Goal: Task Accomplishment & Management: Manage account settings

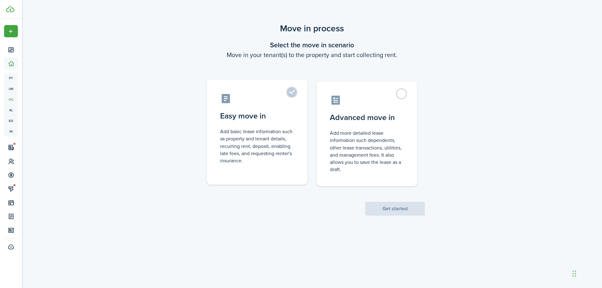
click at [285, 135] on control-radio-card-description "Add basic lease information such as property and tenant details, recurring rent…" at bounding box center [257, 146] width 74 height 36
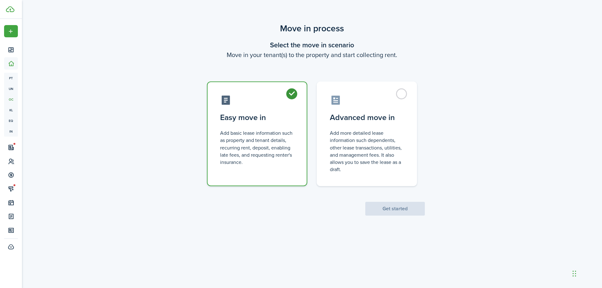
radio input "true"
click at [394, 215] on button "Get started" at bounding box center [395, 209] width 60 height 14
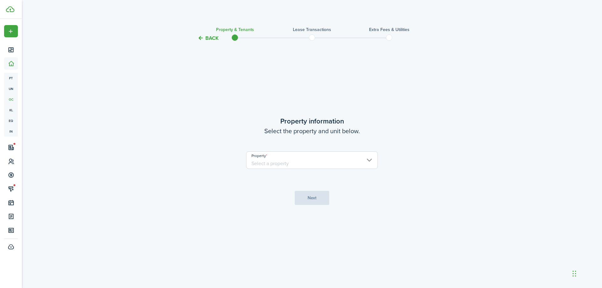
click at [317, 161] on input "Property" at bounding box center [312, 161] width 132 height 18
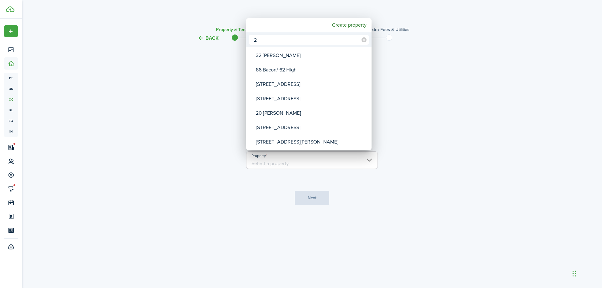
type input "2"
click at [408, 85] on div at bounding box center [301, 144] width 703 height 389
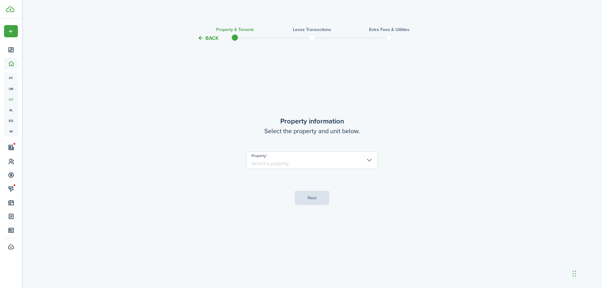
click at [201, 41] on button "Back" at bounding box center [208, 38] width 21 height 7
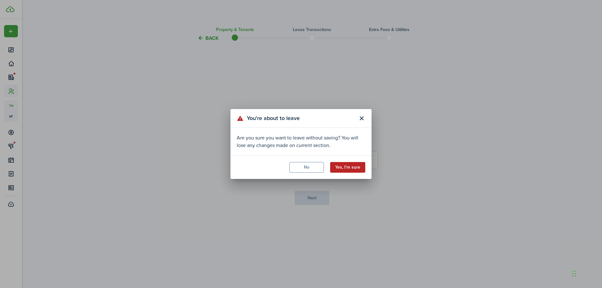
click at [352, 165] on button "Yes, I'm sure" at bounding box center [347, 167] width 35 height 11
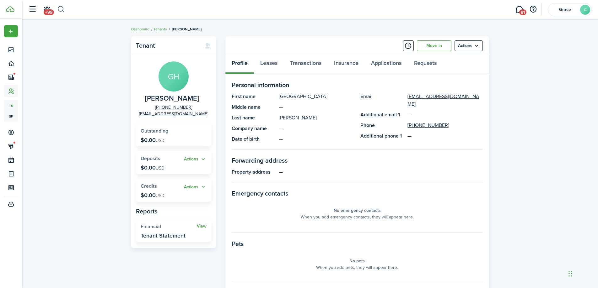
click at [61, 10] on button "button" at bounding box center [61, 9] width 8 height 11
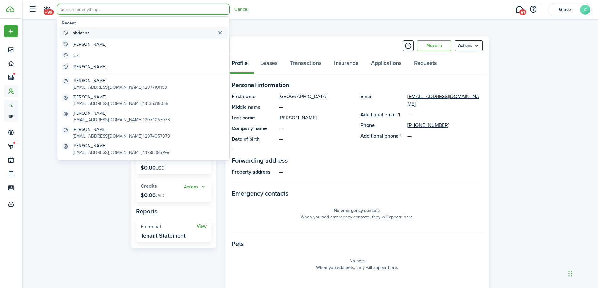
click at [92, 35] on global-search-item "abrianna" at bounding box center [143, 32] width 168 height 11
type input "abrianna"
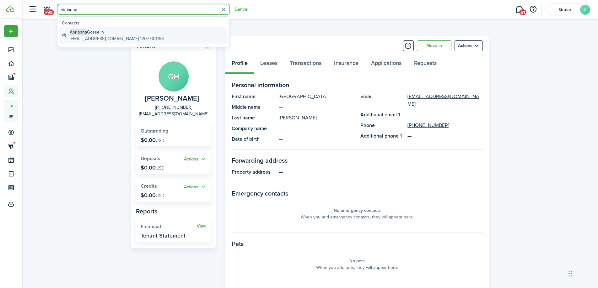
click at [134, 38] on global-search-item-description "[EMAIL_ADDRESS][DOMAIN_NAME] 12077101153" at bounding box center [117, 38] width 94 height 7
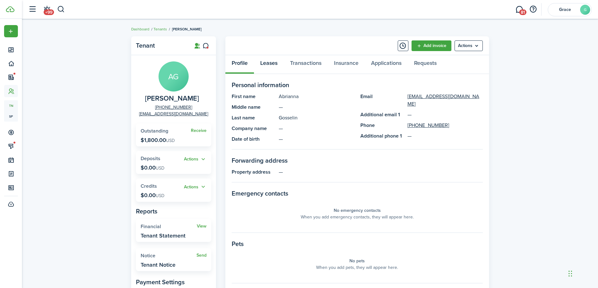
click at [274, 60] on link "Leases" at bounding box center [269, 64] width 30 height 19
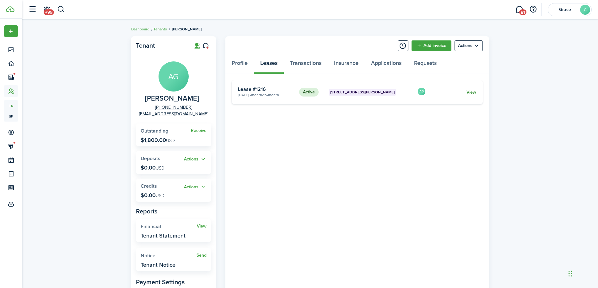
click at [470, 92] on link "View" at bounding box center [471, 92] width 10 height 7
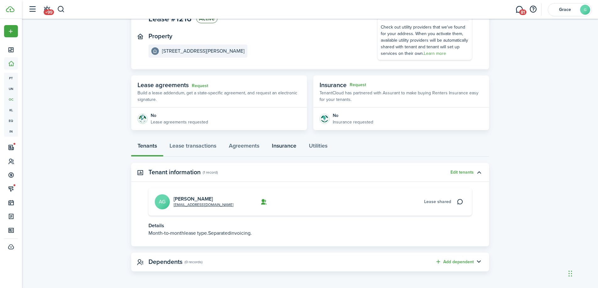
scroll to position [59, 0]
click at [462, 170] on button "Edit tenants" at bounding box center [461, 171] width 23 height 5
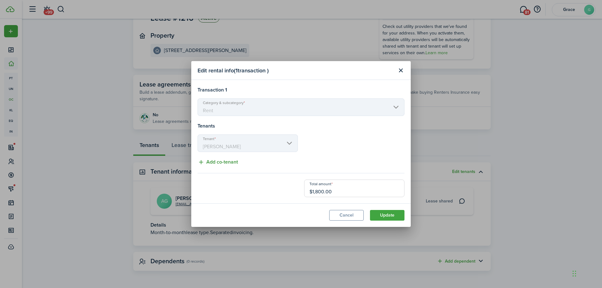
click at [223, 161] on button "Add co-tenant" at bounding box center [218, 162] width 40 height 8
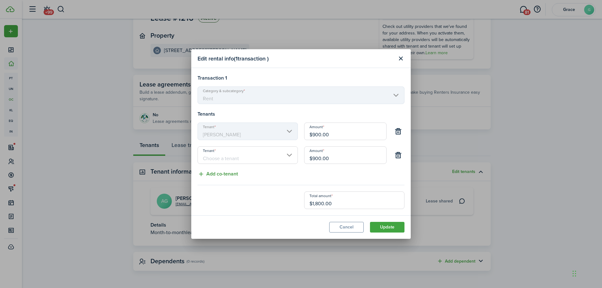
click at [223, 161] on input "Tenant" at bounding box center [248, 156] width 100 height 18
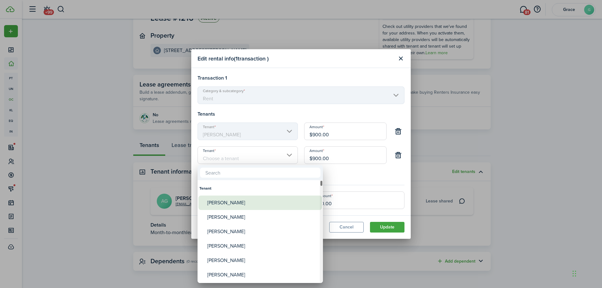
click at [279, 200] on div "[PERSON_NAME]" at bounding box center [262, 203] width 111 height 14
type input "[PERSON_NAME]"
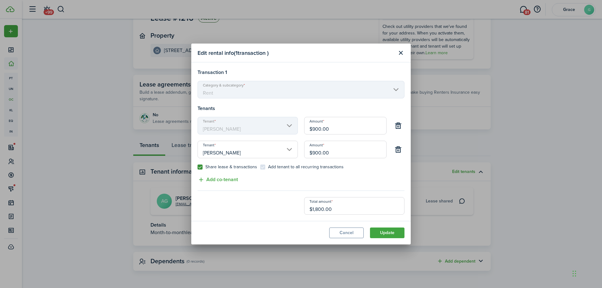
click at [338, 177] on div "Transaction 1 Category & subcategory Rent Tenants Tenant [PERSON_NAME] Amount $…" at bounding box center [301, 142] width 207 height 146
click at [273, 167] on control-checkbox "Add tenant to all recurring transactions" at bounding box center [301, 167] width 83 height 5
click at [263, 166] on control-checkbox "Add tenant to all recurring transactions" at bounding box center [301, 167] width 83 height 5
click at [381, 231] on button "Update" at bounding box center [387, 233] width 35 height 11
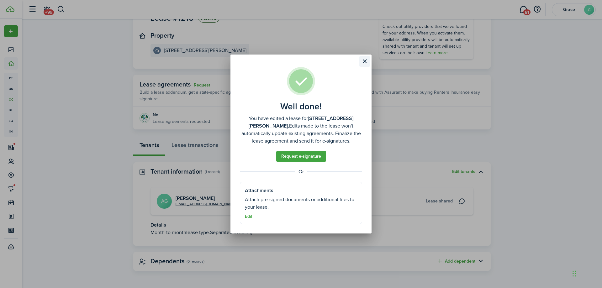
drag, startPoint x: 363, startPoint y: 53, endPoint x: 363, endPoint y: 59, distance: 5.7
click at [363, 58] on div "Well done! You have edited a lease for [STREET_ADDRESS][PERSON_NAME]. Edits mad…" at bounding box center [301, 144] width 602 height 288
click at [363, 59] on button "Close modal" at bounding box center [365, 61] width 11 height 11
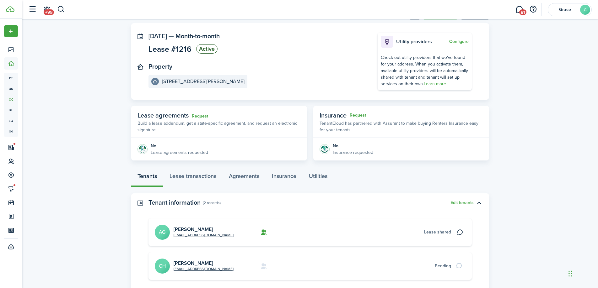
scroll to position [0, 0]
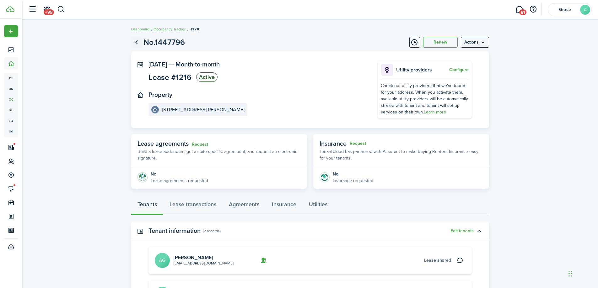
click at [141, 45] on link "Go back" at bounding box center [136, 42] width 11 height 11
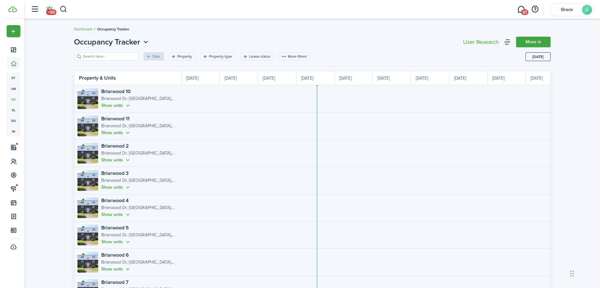
scroll to position [0, 115]
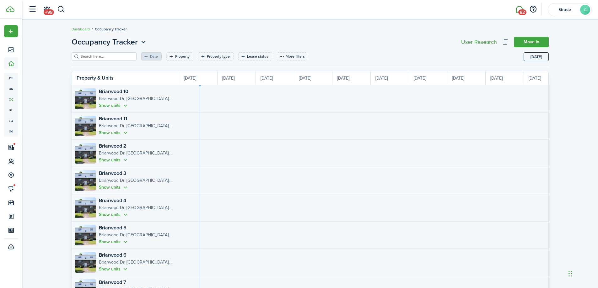
click at [519, 14] on span "82" at bounding box center [522, 12] width 8 height 6
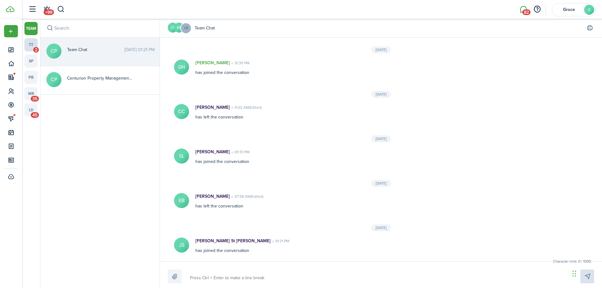
click at [35, 47] on span "2" at bounding box center [36, 50] width 6 height 6
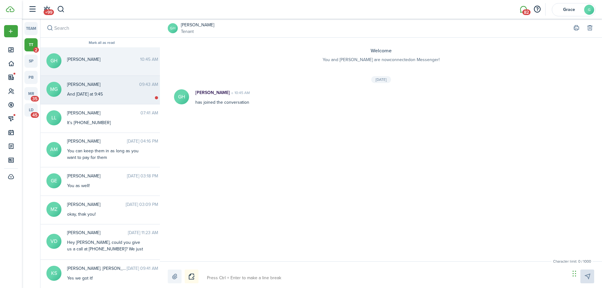
click at [123, 100] on messenger-thread-item "MG [PERSON_NAME] 09:43 AM And [DATE] at 9:45" at bounding box center [101, 90] width 123 height 29
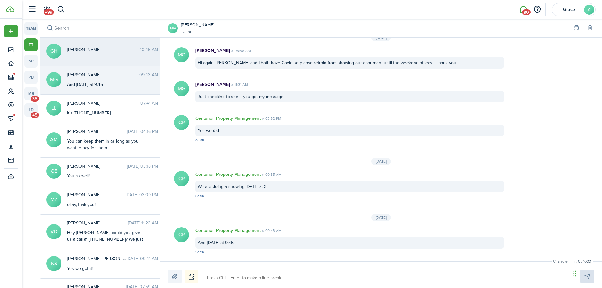
click at [108, 64] on messenger-thread-item "GH [PERSON_NAME] 10:45 AM" at bounding box center [101, 52] width 123 height 29
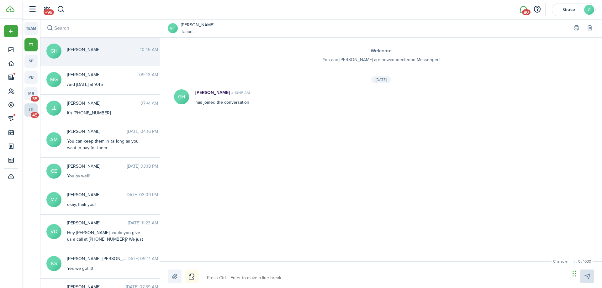
click at [34, 107] on link "ld 45" at bounding box center [30, 110] width 13 height 13
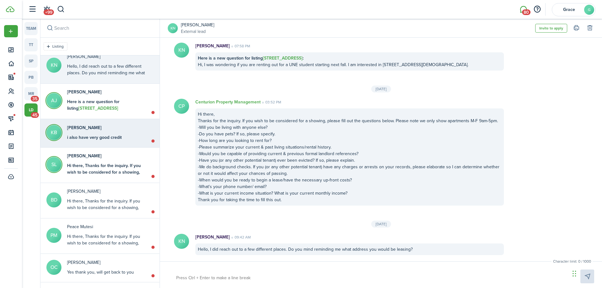
scroll to position [31, 0]
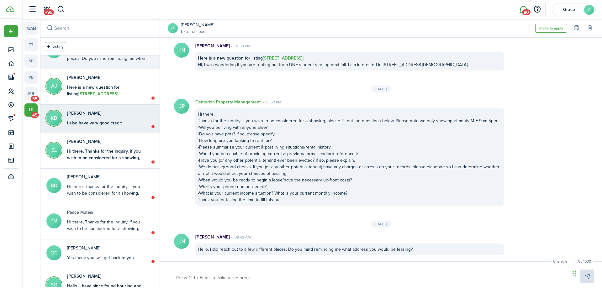
click at [128, 115] on div "[PERSON_NAME] i also have very good credit" at bounding box center [110, 118] width 97 height 16
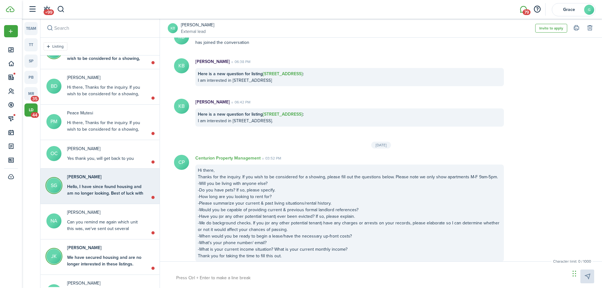
scroll to position [157, 0]
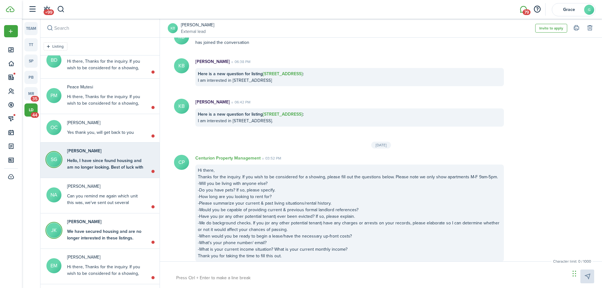
click at [124, 168] on div "Hello, I have since found housing and am no longer looking. Best of luck with y…" at bounding box center [106, 167] width 78 height 20
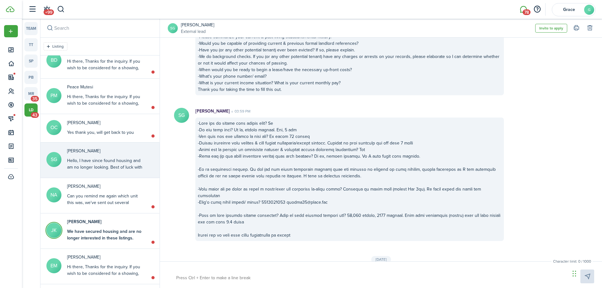
scroll to position [278, 0]
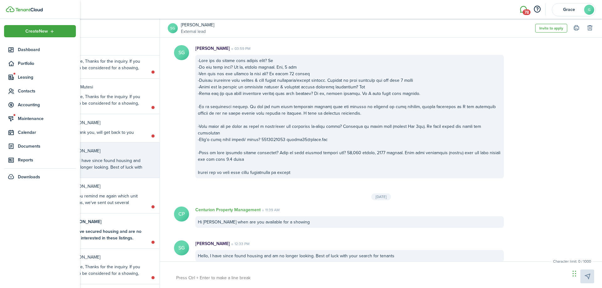
click at [31, 98] on ul "Create New Dashboard Portfolio Leasing Contacts Accounting Maintenance Calendar…" at bounding box center [40, 104] width 72 height 158
click at [29, 107] on span "Accounting" at bounding box center [47, 105] width 58 height 7
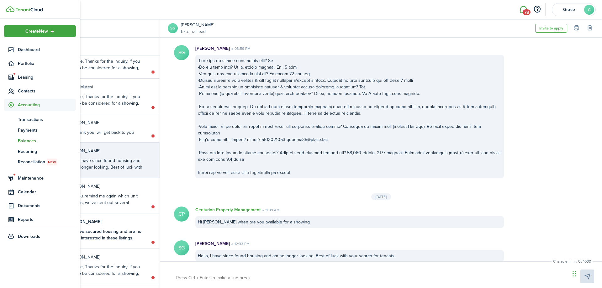
click at [29, 144] on span "Balances" at bounding box center [47, 141] width 58 height 7
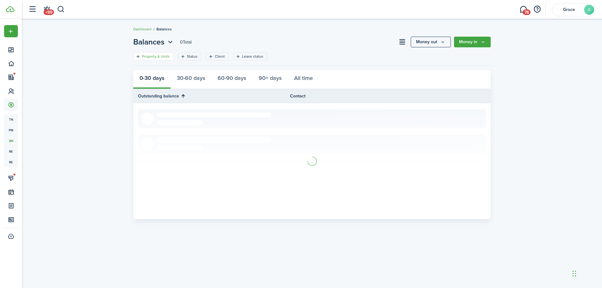
click at [153, 57] on filter-tag-label "Property & Units" at bounding box center [156, 57] width 28 height 6
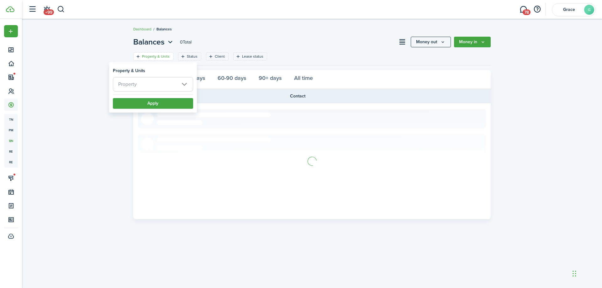
click at [154, 77] on span "Property" at bounding box center [153, 84] width 80 height 14
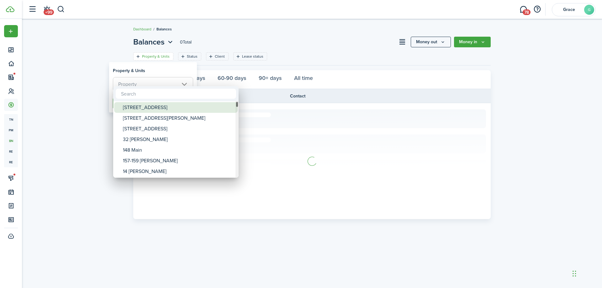
click at [151, 106] on div "[STREET_ADDRESS]" at bounding box center [178, 107] width 111 height 11
type input "[STREET_ADDRESS]"
drag, startPoint x: 58, startPoint y: 107, endPoint x: 88, endPoint y: 114, distance: 30.7
click at [60, 108] on div at bounding box center [301, 144] width 703 height 389
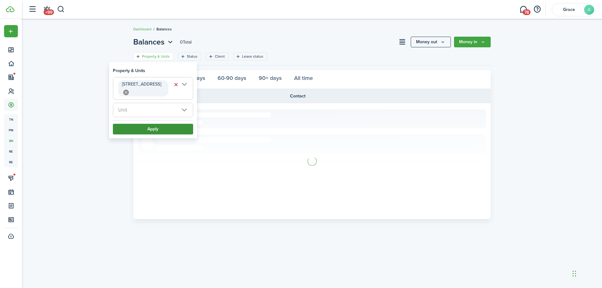
click at [113, 124] on button "Apply" at bounding box center [153, 129] width 80 height 11
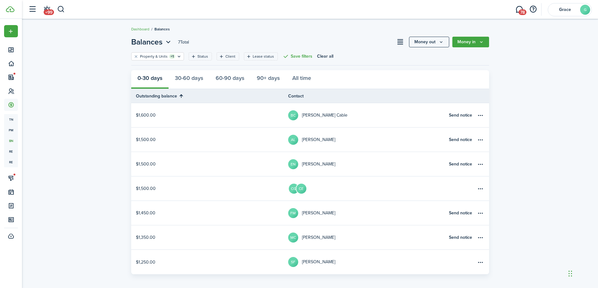
click at [373, 122] on link "BC [PERSON_NAME] Cable" at bounding box center [366, 115] width 157 height 24
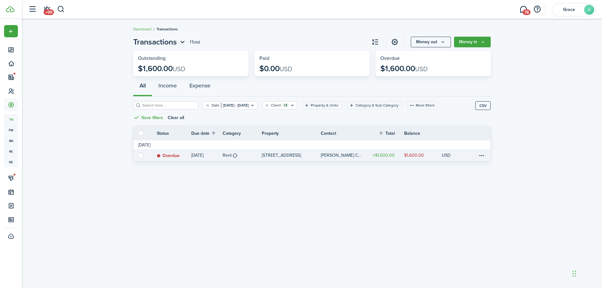
click at [335, 156] on table-profile-info-text "[PERSON_NAME] Cable" at bounding box center [342, 155] width 42 height 5
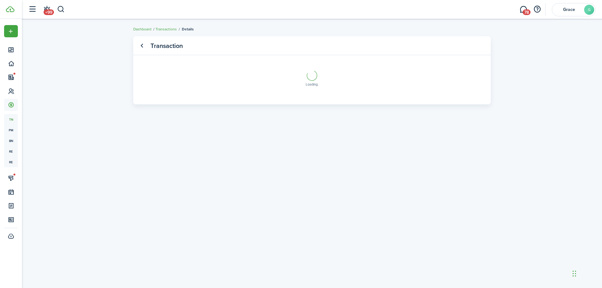
click at [414, 44] on panel-main-header "Transaction" at bounding box center [312, 45] width 358 height 19
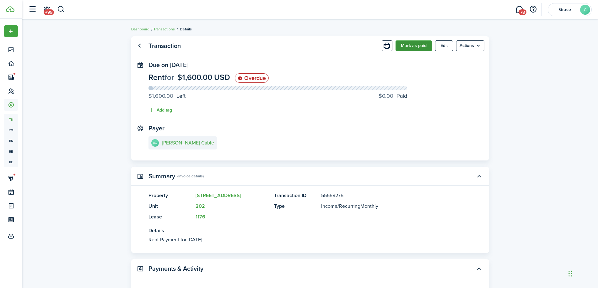
click at [411, 46] on button "Mark as paid" at bounding box center [413, 45] width 36 height 11
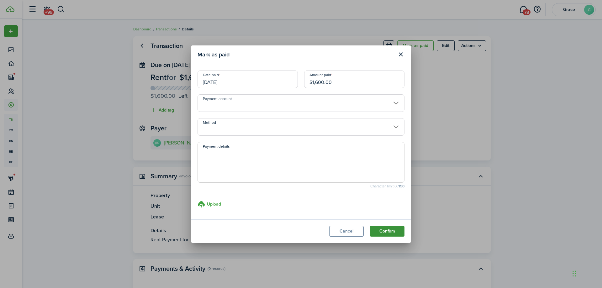
click at [381, 228] on button "Confirm" at bounding box center [387, 231] width 35 height 11
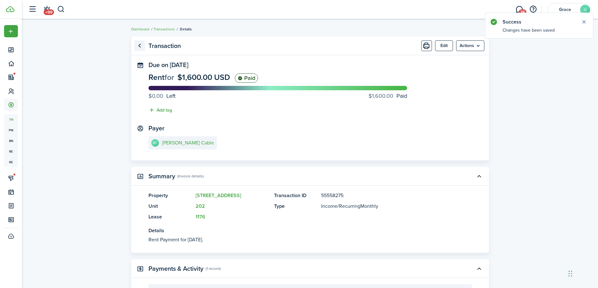
click at [140, 45] on link "Go back" at bounding box center [139, 45] width 11 height 11
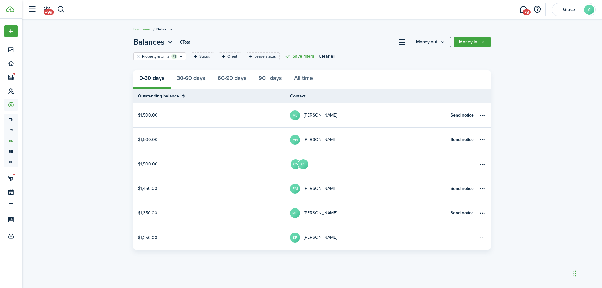
click at [365, 118] on link "AL [PERSON_NAME]" at bounding box center [368, 115] width 157 height 24
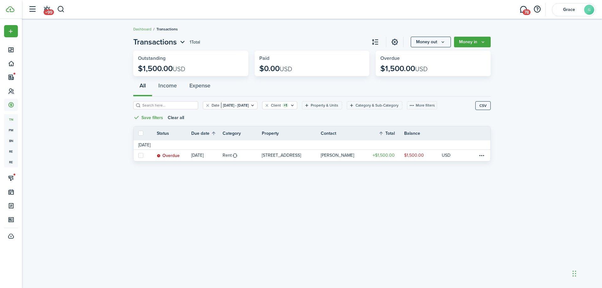
click at [355, 158] on link "[PERSON_NAME]" at bounding box center [344, 155] width 46 height 11
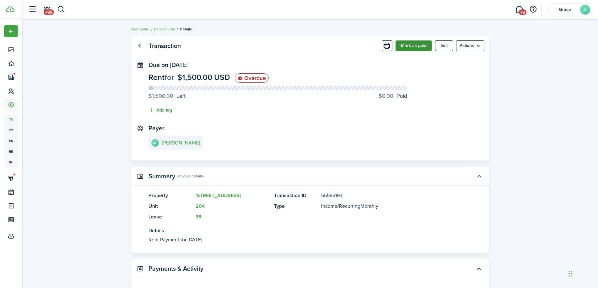
click at [399, 45] on button "Mark as paid" at bounding box center [413, 45] width 36 height 11
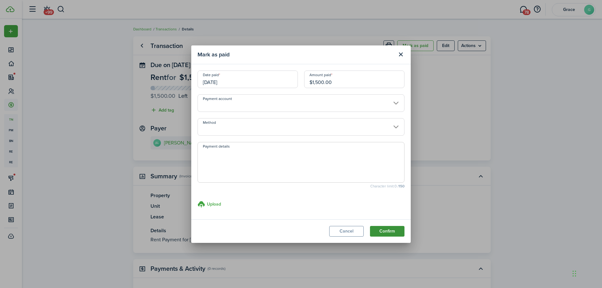
click at [379, 228] on button "Confirm" at bounding box center [387, 231] width 35 height 11
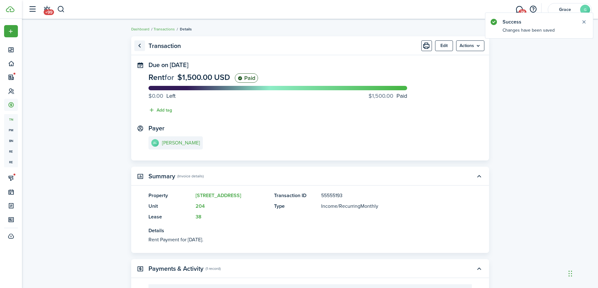
click at [139, 41] on link "Go back" at bounding box center [139, 45] width 11 height 11
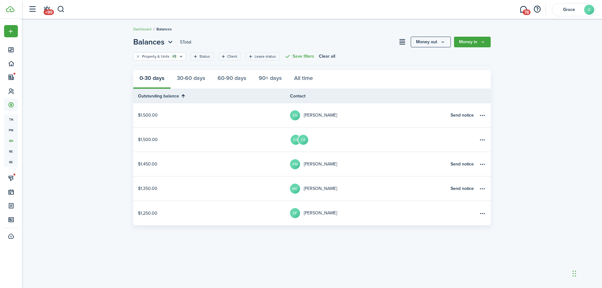
click at [363, 109] on link "EN [PERSON_NAME]" at bounding box center [368, 115] width 157 height 24
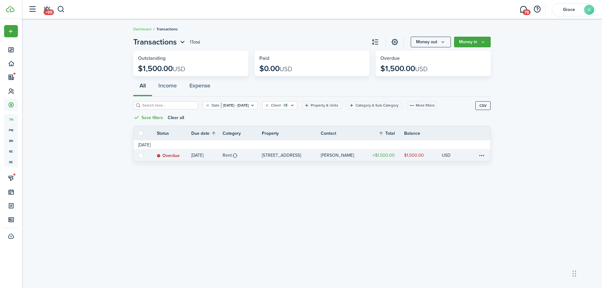
click at [346, 156] on link "[PERSON_NAME]" at bounding box center [344, 155] width 46 height 11
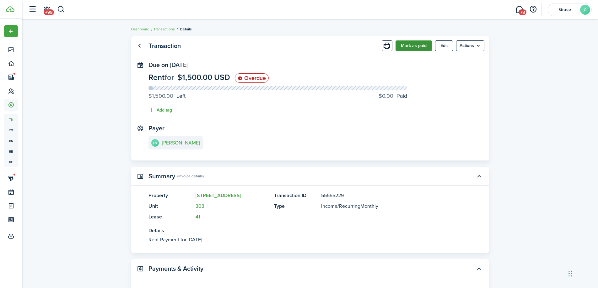
click at [408, 43] on button "Mark as paid" at bounding box center [413, 45] width 36 height 11
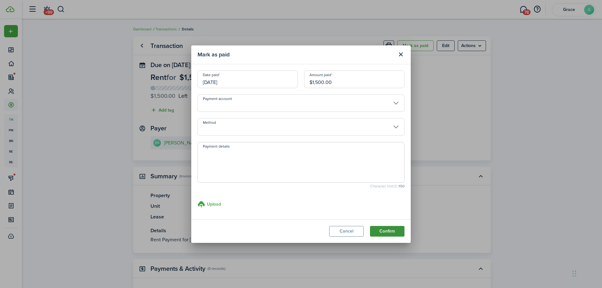
click at [381, 233] on button "Confirm" at bounding box center [387, 231] width 35 height 11
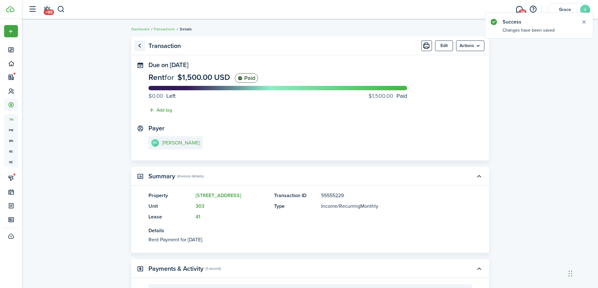
click at [136, 45] on link "Go back" at bounding box center [139, 45] width 11 height 11
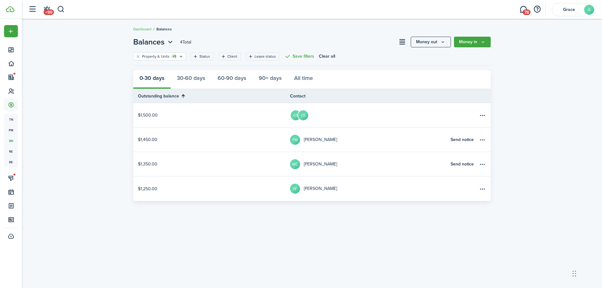
click at [287, 114] on link "$1,500.00" at bounding box center [211, 115] width 157 height 24
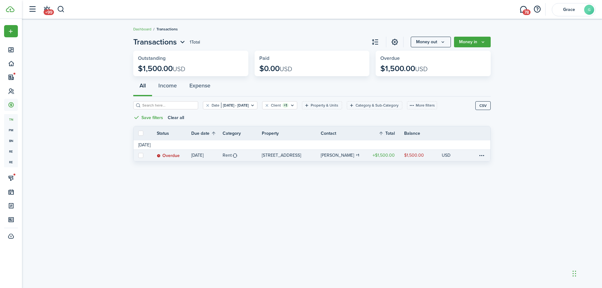
click at [355, 155] on link "[PERSON_NAME] 1" at bounding box center [344, 155] width 46 height 11
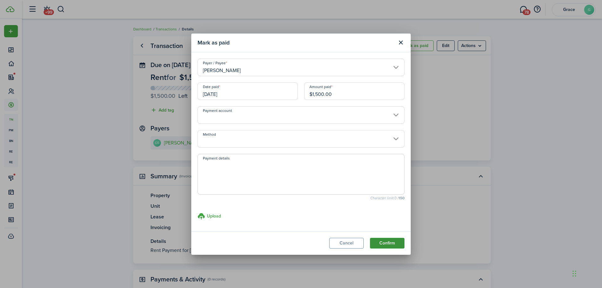
click at [385, 242] on button "Confirm" at bounding box center [387, 243] width 35 height 11
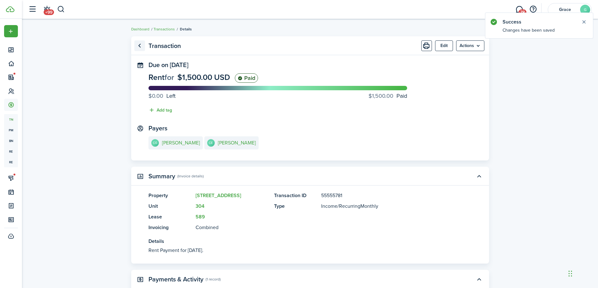
click at [144, 46] on link "Go back" at bounding box center [139, 45] width 11 height 11
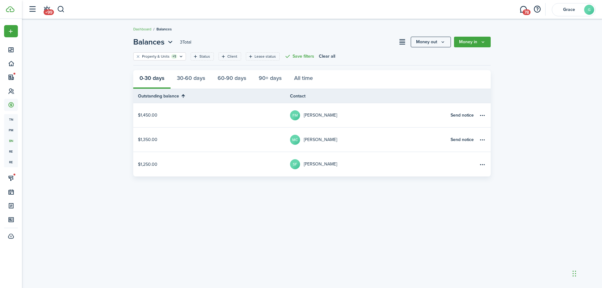
click at [380, 106] on link "[PERSON_NAME]" at bounding box center [368, 115] width 157 height 24
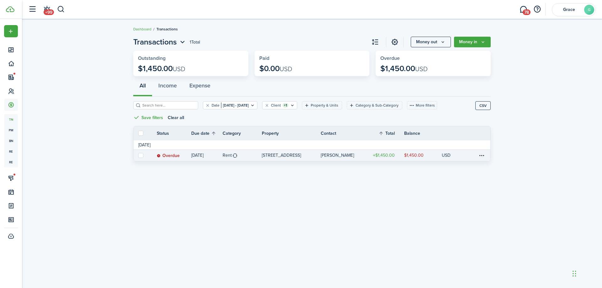
click at [342, 156] on table-profile-info-text "[PERSON_NAME]" at bounding box center [337, 155] width 33 height 5
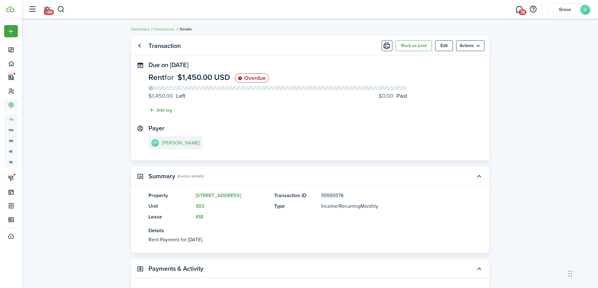
click at [404, 45] on button "Mark as paid" at bounding box center [413, 45] width 36 height 11
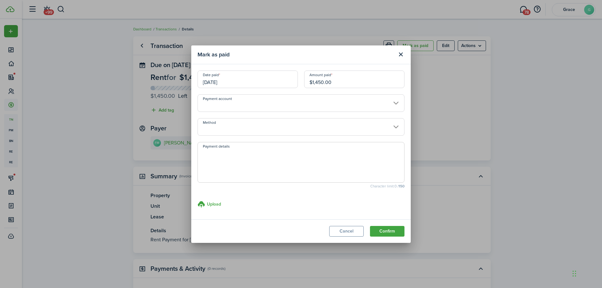
click at [380, 237] on modal-footer "Cancel Confirm" at bounding box center [301, 232] width 220 height 24
click at [379, 232] on button "Confirm" at bounding box center [387, 231] width 35 height 11
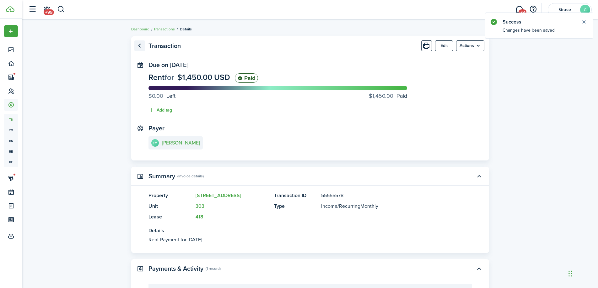
click at [140, 45] on link "Go back" at bounding box center [139, 45] width 11 height 11
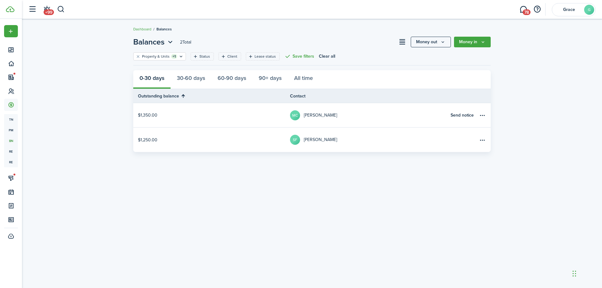
click at [342, 112] on link "MC [PERSON_NAME]" at bounding box center [368, 115] width 157 height 24
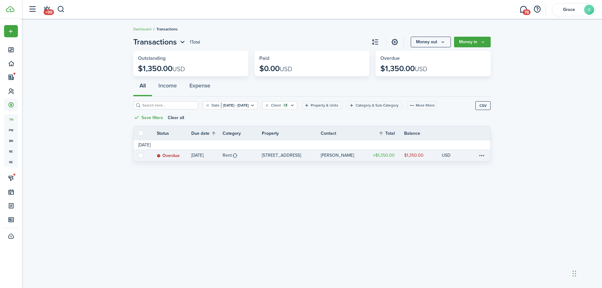
click at [377, 157] on table-amount-title "$1,350.00" at bounding box center [384, 155] width 22 height 7
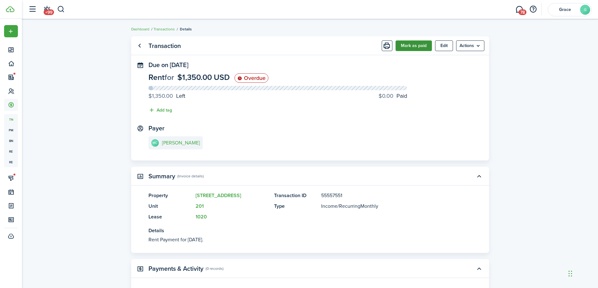
click at [414, 41] on button "Mark as paid" at bounding box center [413, 45] width 36 height 11
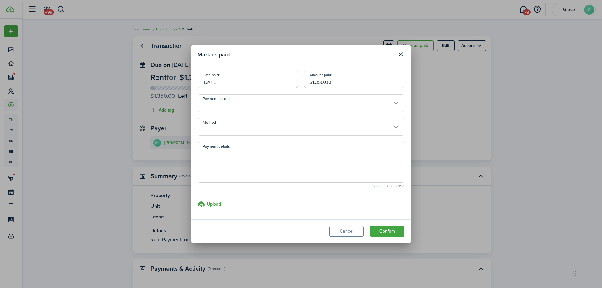
drag, startPoint x: 340, startPoint y: 81, endPoint x: 313, endPoint y: 79, distance: 27.4
click at [313, 79] on input "$1,350.00" at bounding box center [354, 80] width 100 height 18
type input "$650.00"
click at [302, 60] on modal-title "Mark as paid" at bounding box center [296, 55] width 196 height 12
click at [392, 232] on button "Confirm" at bounding box center [387, 231] width 35 height 11
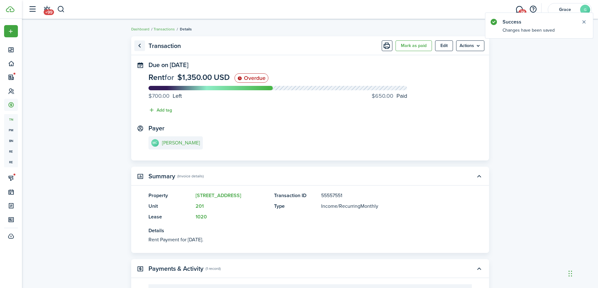
click at [136, 45] on link "Go back" at bounding box center [139, 45] width 11 height 11
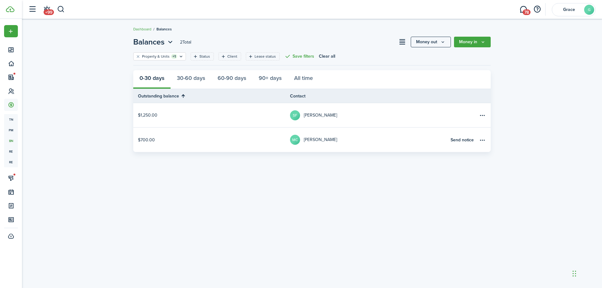
click at [398, 104] on link "SF [PERSON_NAME]" at bounding box center [368, 115] width 157 height 24
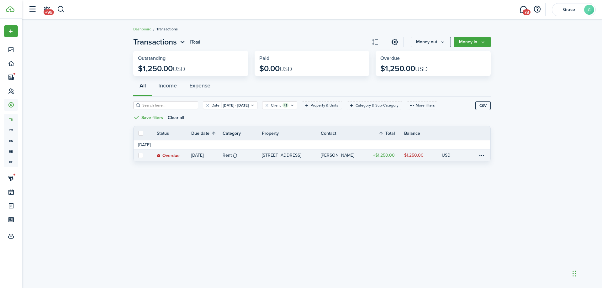
click at [287, 154] on p "[STREET_ADDRESS]" at bounding box center [281, 155] width 39 height 7
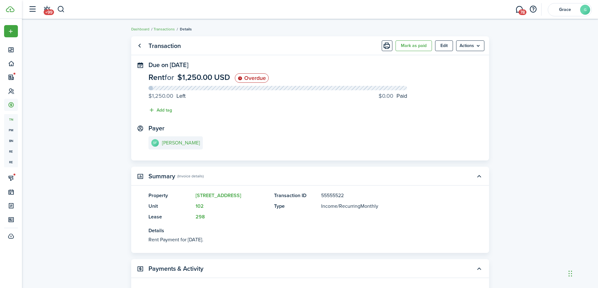
click at [428, 44] on button "Mark as paid" at bounding box center [413, 45] width 36 height 11
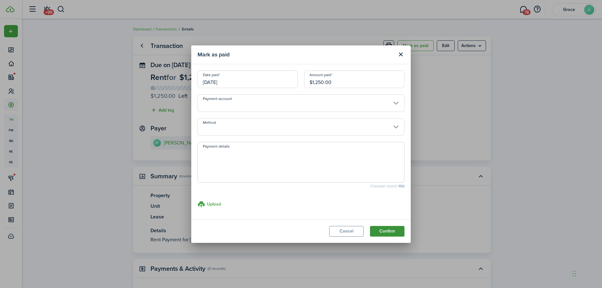
click at [390, 230] on button "Confirm" at bounding box center [387, 231] width 35 height 11
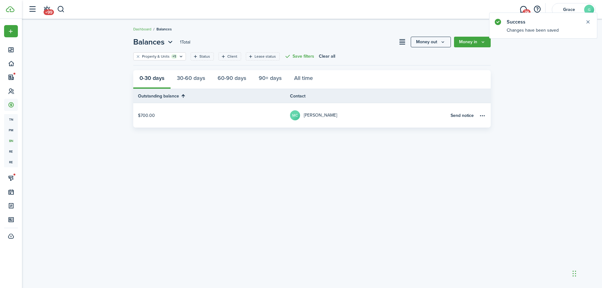
click at [339, 120] on link "MC [PERSON_NAME]" at bounding box center [368, 115] width 157 height 24
click at [185, 57] on div "Property & Units +1 Status Client Lease status Save filters Clear all" at bounding box center [312, 58] width 358 height 13
click at [181, 56] on icon "Open filter" at bounding box center [181, 56] width 5 height 5
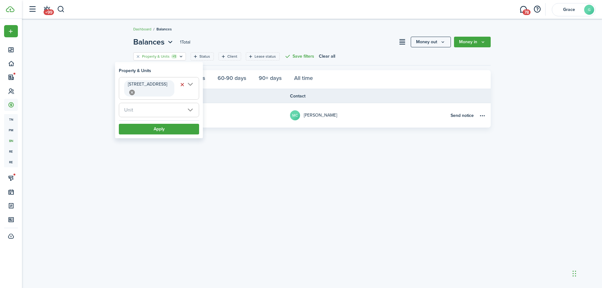
click at [135, 90] on icon at bounding box center [132, 93] width 6 height 6
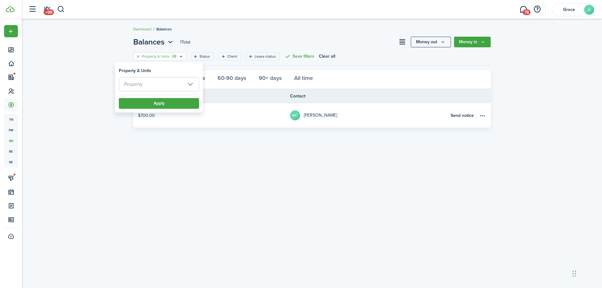
click at [165, 83] on span "Property" at bounding box center [159, 84] width 80 height 14
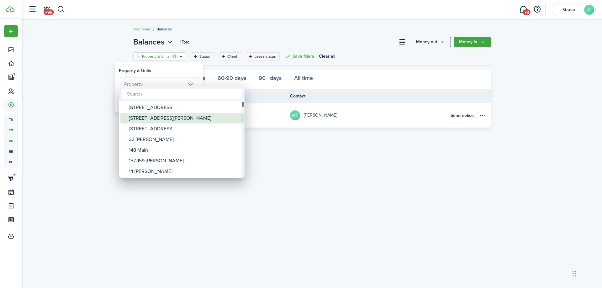
click at [173, 120] on div "[STREET_ADDRESS][PERSON_NAME]" at bounding box center [184, 118] width 111 height 11
type input "[STREET_ADDRESS][PERSON_NAME]"
click at [70, 113] on div at bounding box center [301, 144] width 703 height 389
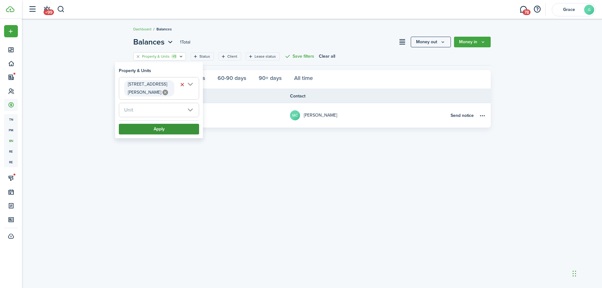
click at [138, 124] on button "Apply" at bounding box center [159, 129] width 80 height 11
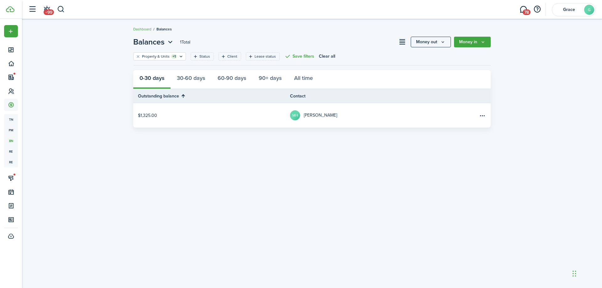
click at [326, 122] on link "MH [PERSON_NAME]" at bounding box center [368, 115] width 157 height 24
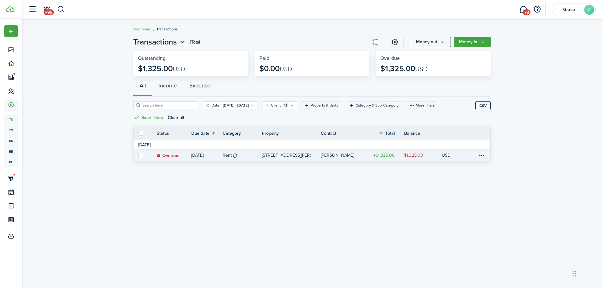
click at [342, 158] on table-profile-info-text "[PERSON_NAME]" at bounding box center [337, 155] width 33 height 5
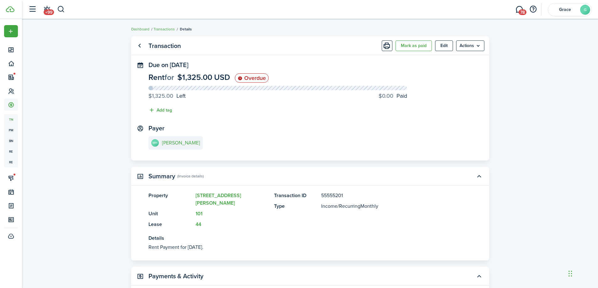
click at [410, 51] on button "Mark as paid" at bounding box center [413, 45] width 36 height 11
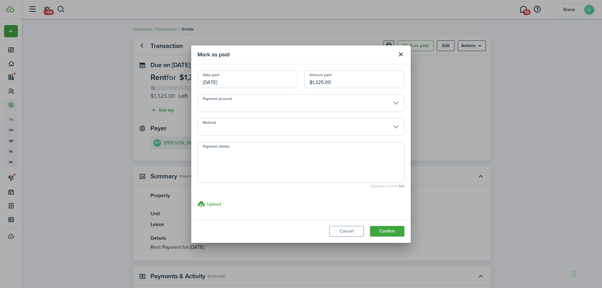
click at [391, 222] on modal-footer "Cancel Confirm" at bounding box center [301, 232] width 220 height 24
click at [390, 227] on button "Confirm" at bounding box center [387, 231] width 35 height 11
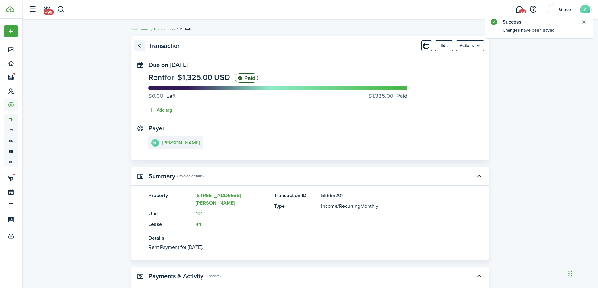
click at [144, 46] on link "Go back" at bounding box center [139, 45] width 11 height 11
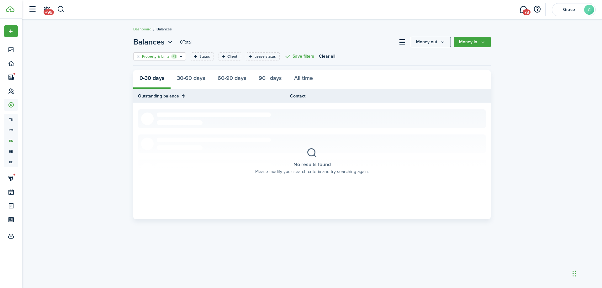
click at [179, 57] on icon "Open filter" at bounding box center [181, 56] width 5 height 5
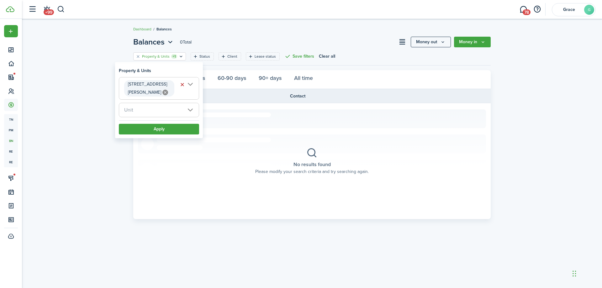
click at [163, 90] on icon at bounding box center [166, 93] width 6 height 6
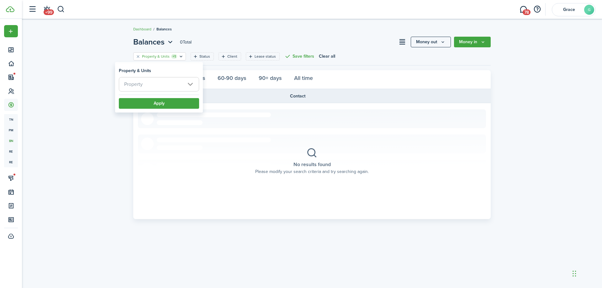
click at [154, 83] on span "Property" at bounding box center [159, 84] width 80 height 14
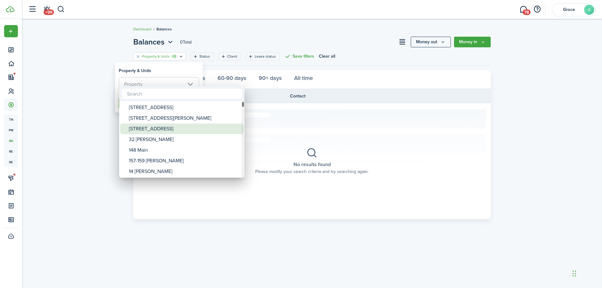
click at [177, 133] on div "[STREET_ADDRESS]" at bounding box center [184, 129] width 111 height 11
type input "[STREET_ADDRESS]"
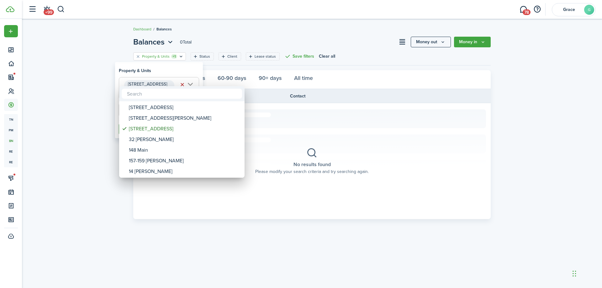
click at [87, 115] on div at bounding box center [301, 144] width 703 height 389
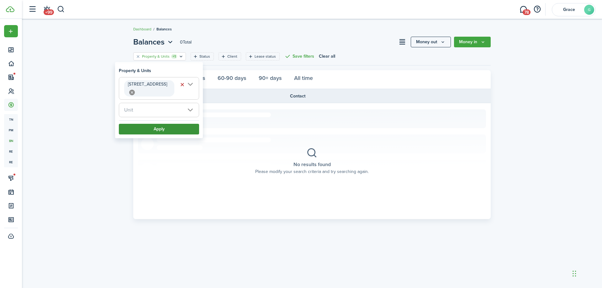
click at [142, 124] on button "Apply" at bounding box center [159, 129] width 80 height 11
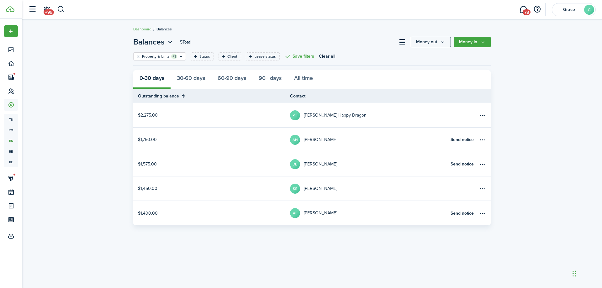
click at [265, 112] on link "$2,275.00" at bounding box center [211, 115] width 157 height 24
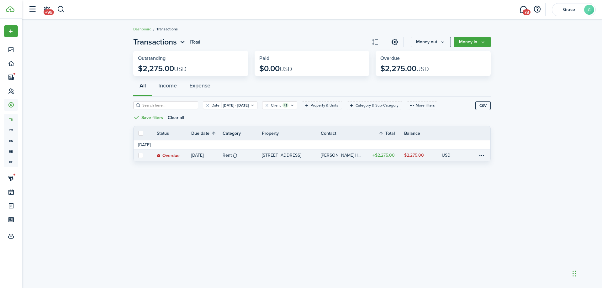
click at [321, 156] on table-profile-info-text "[PERSON_NAME] Happy Dragon" at bounding box center [342, 155] width 42 height 5
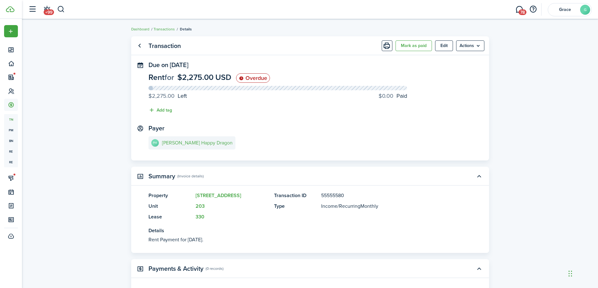
click at [199, 136] on link "PH [PERSON_NAME] Happy Dragon" at bounding box center [191, 142] width 87 height 13
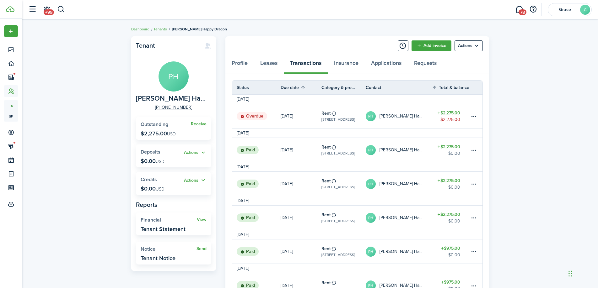
click at [469, 118] on link "$2,275.00 $2,275.00" at bounding box center [451, 116] width 38 height 24
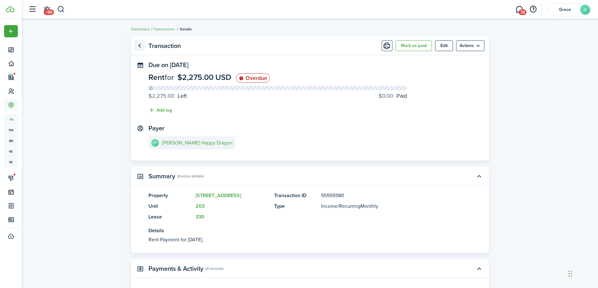
click at [139, 44] on link "Go back" at bounding box center [139, 45] width 11 height 11
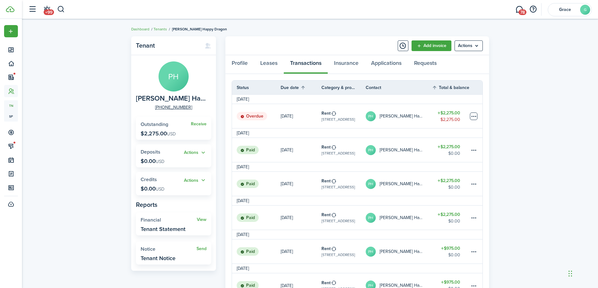
click at [472, 116] on table-menu-btn-icon at bounding box center [474, 117] width 8 height 8
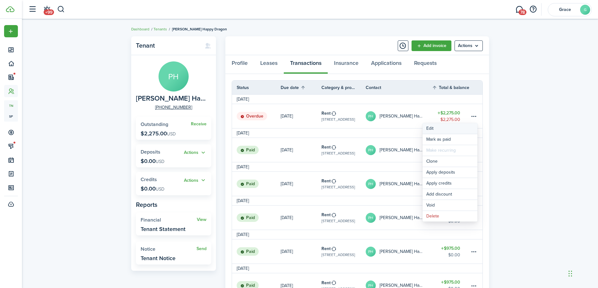
click at [460, 128] on button "Edit" at bounding box center [449, 128] width 55 height 11
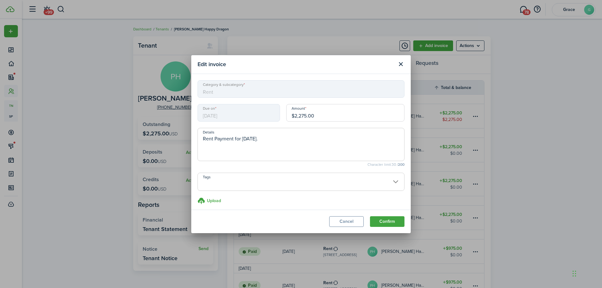
drag, startPoint x: 320, startPoint y: 118, endPoint x: 293, endPoint y: 115, distance: 27.1
click at [293, 115] on input "$2,275.00" at bounding box center [345, 113] width 118 height 18
click at [400, 68] on button "Close modal" at bounding box center [401, 64] width 11 height 11
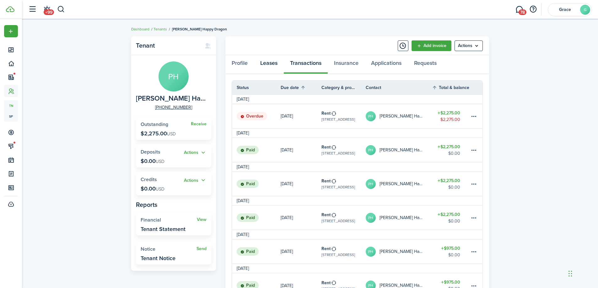
click at [266, 66] on link "Leases" at bounding box center [269, 64] width 30 height 19
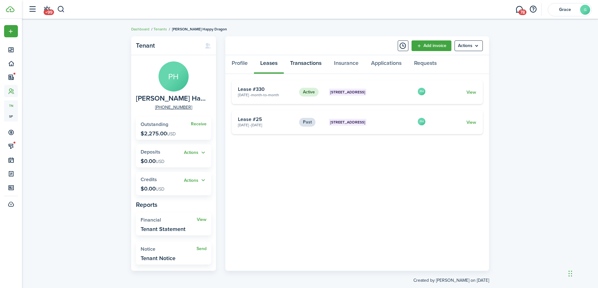
click at [311, 64] on link "Transactions" at bounding box center [306, 64] width 44 height 19
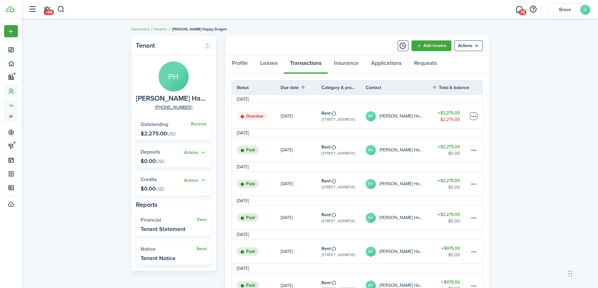
click at [471, 118] on table-menu-btn-icon at bounding box center [474, 117] width 8 height 8
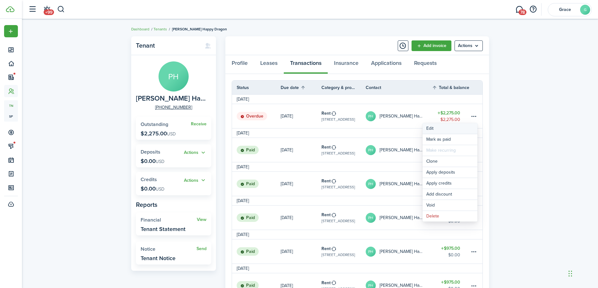
click at [433, 129] on button "Edit" at bounding box center [449, 128] width 55 height 11
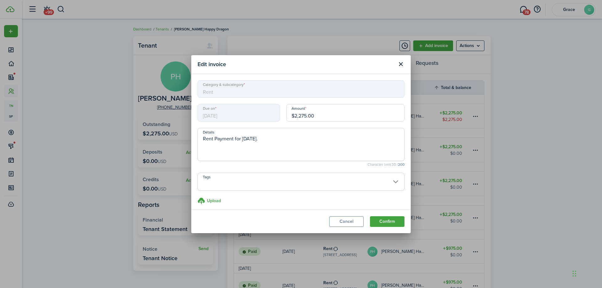
drag, startPoint x: 323, startPoint y: 118, endPoint x: 293, endPoint y: 115, distance: 30.2
click at [293, 115] on input "$2,275.00" at bounding box center [345, 113] width 118 height 18
drag, startPoint x: 299, startPoint y: 117, endPoint x: 291, endPoint y: 116, distance: 7.6
click at [291, 116] on input "$1,300" at bounding box center [345, 113] width 118 height 18
drag, startPoint x: 313, startPoint y: 121, endPoint x: 291, endPoint y: 119, distance: 21.8
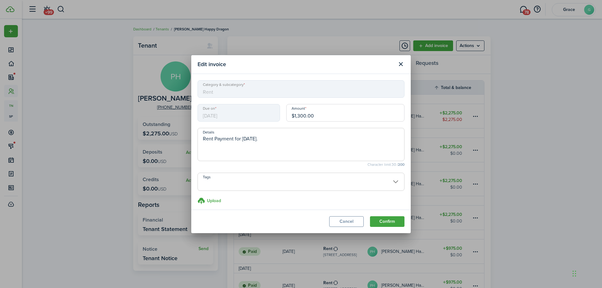
click at [291, 119] on input "$1,300.00" at bounding box center [345, 113] width 118 height 18
type input "$5,413.00"
click at [277, 143] on textarea "Rent Payment for [DATE]." at bounding box center [301, 146] width 206 height 23
type textarea "Rent Payment for [DATE] + Restaurant"
click at [396, 223] on button "Confirm" at bounding box center [387, 221] width 35 height 11
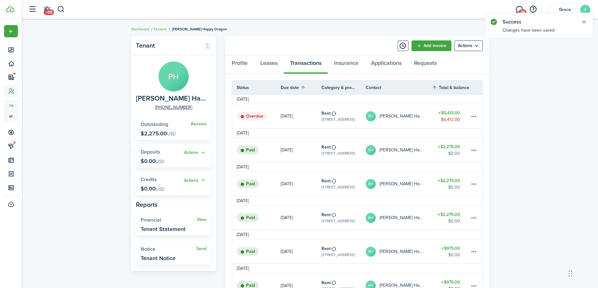
click at [449, 127] on link "$5,413.00 $5,413.00" at bounding box center [451, 116] width 38 height 24
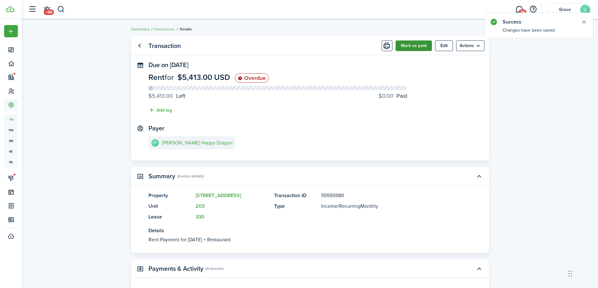
click at [424, 45] on button "Mark as paid" at bounding box center [413, 45] width 36 height 11
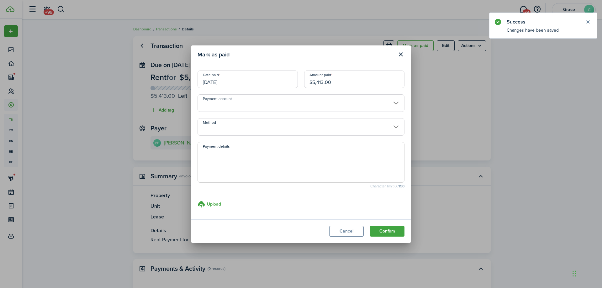
click at [391, 233] on button "Confirm" at bounding box center [387, 231] width 35 height 11
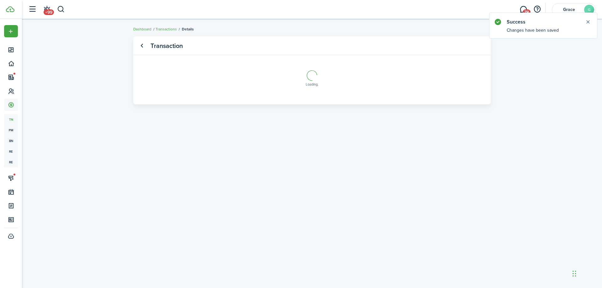
click at [143, 50] on link "Go back" at bounding box center [141, 45] width 11 height 11
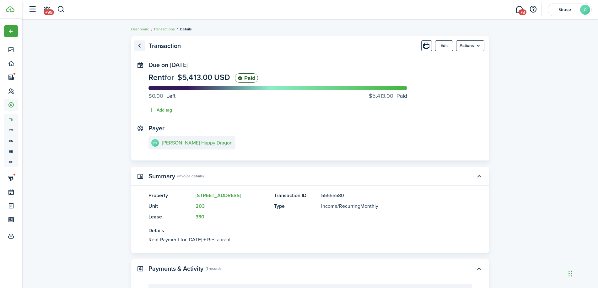
click at [140, 46] on link "Go back" at bounding box center [139, 45] width 11 height 11
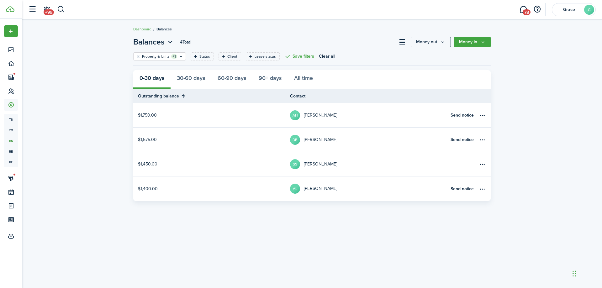
click at [373, 116] on link "AH [PERSON_NAME]" at bounding box center [368, 115] width 157 height 24
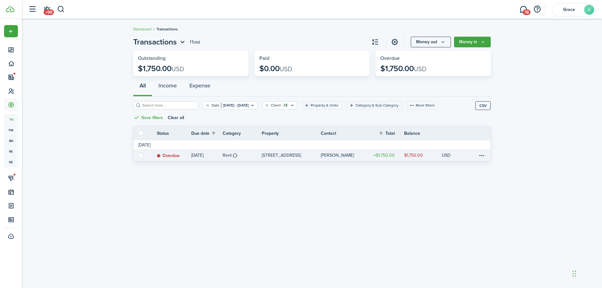
click at [371, 153] on link "$1,750.00" at bounding box center [386, 155] width 38 height 11
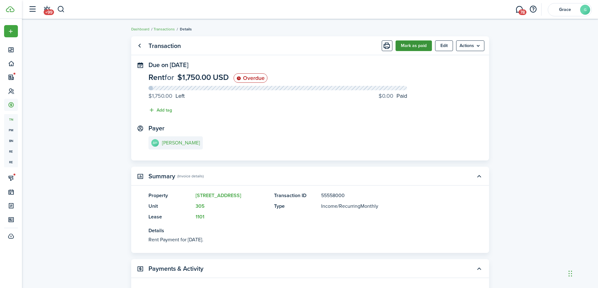
click at [408, 48] on button "Mark as paid" at bounding box center [413, 45] width 36 height 11
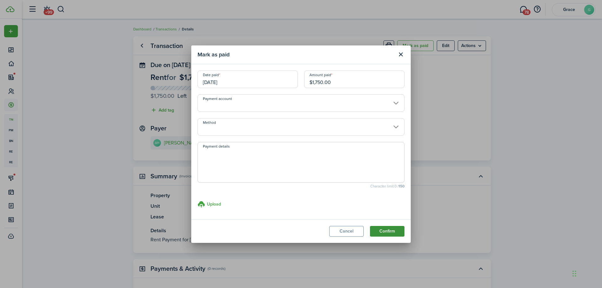
click at [392, 230] on button "Confirm" at bounding box center [387, 231] width 35 height 11
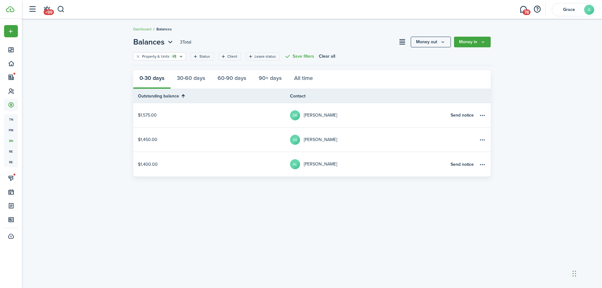
click at [375, 115] on link "DB [PERSON_NAME]" at bounding box center [368, 115] width 157 height 24
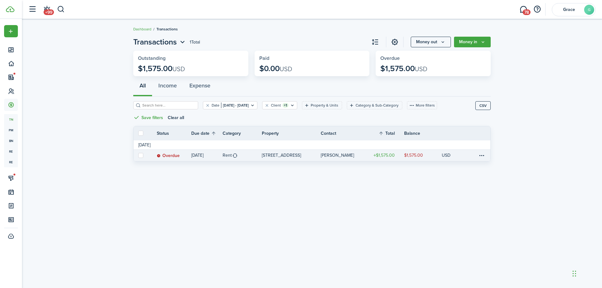
click at [353, 154] on link "[PERSON_NAME]" at bounding box center [344, 155] width 46 height 11
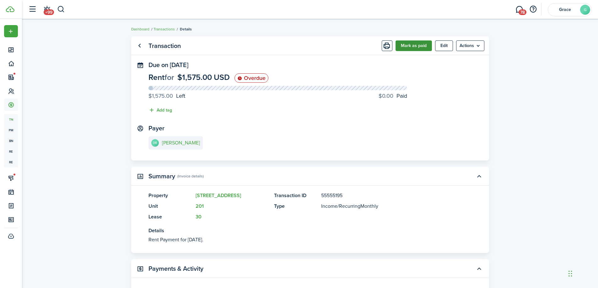
click at [415, 46] on button "Mark as paid" at bounding box center [413, 45] width 36 height 11
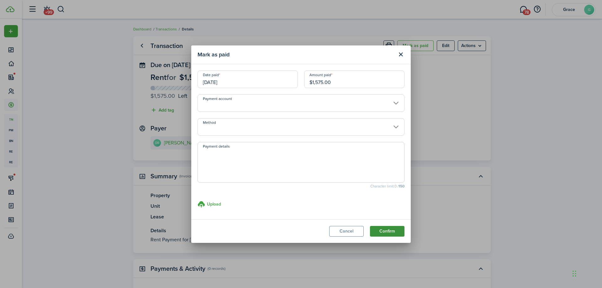
click at [399, 226] on button "Confirm" at bounding box center [387, 231] width 35 height 11
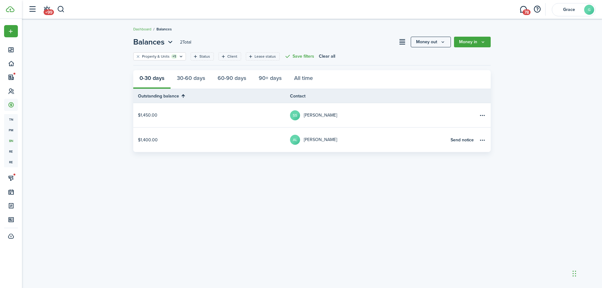
click at [365, 114] on link "SS [PERSON_NAME]" at bounding box center [368, 115] width 157 height 24
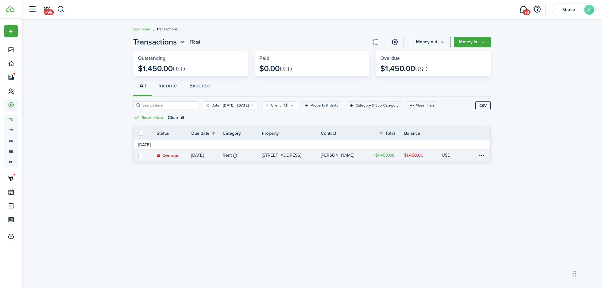
click at [362, 158] on link "[PERSON_NAME]" at bounding box center [344, 155] width 46 height 11
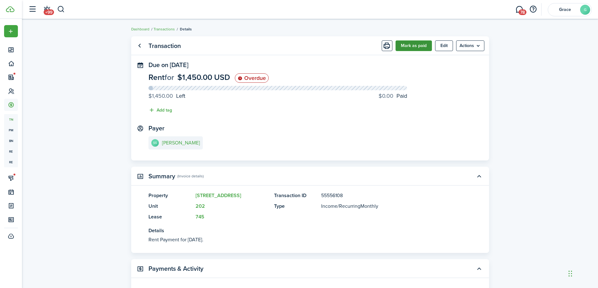
click at [414, 50] on button "Mark as paid" at bounding box center [413, 45] width 36 height 11
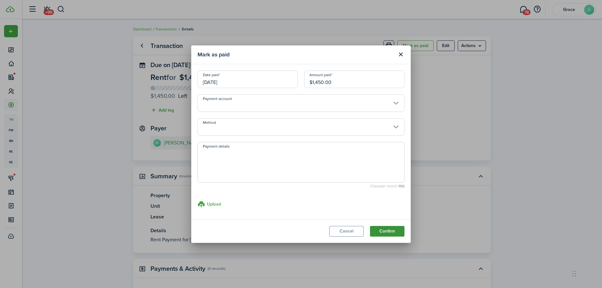
click at [389, 228] on button "Confirm" at bounding box center [387, 231] width 35 height 11
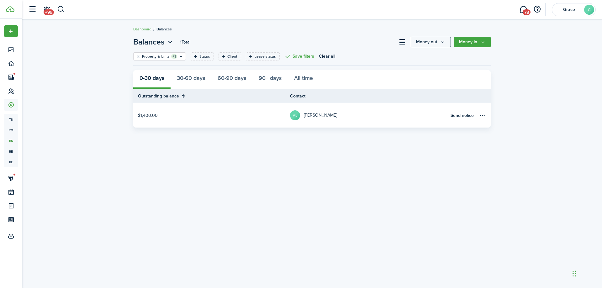
click at [359, 126] on link "AL [PERSON_NAME]" at bounding box center [368, 115] width 157 height 24
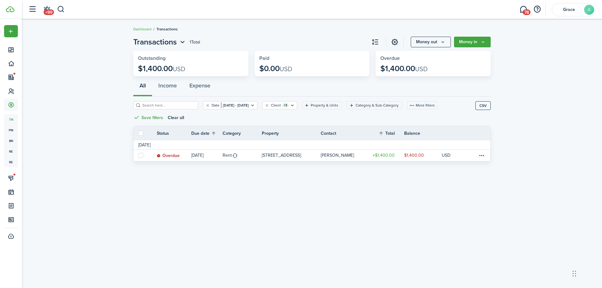
click at [346, 163] on page-view-body "Status Due date Category Property Contact Total Balance Actions [DATE] Overdue …" at bounding box center [312, 147] width 358 height 42
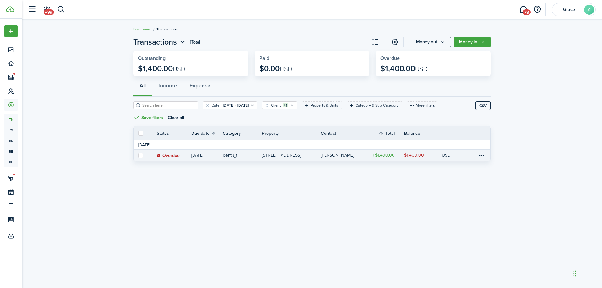
click at [349, 155] on table-profile-info-text "[PERSON_NAME]" at bounding box center [337, 155] width 33 height 5
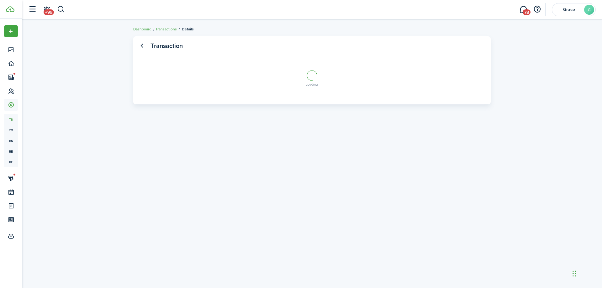
click at [426, 47] on panel-main-header "Transaction" at bounding box center [312, 45] width 358 height 19
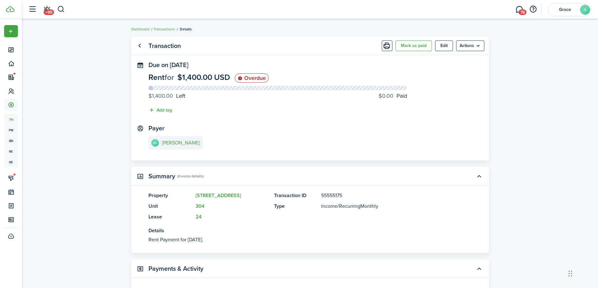
click at [426, 47] on button "Mark as paid" at bounding box center [413, 45] width 36 height 11
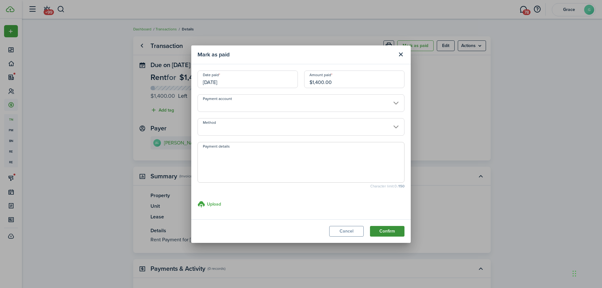
click at [391, 233] on button "Confirm" at bounding box center [387, 231] width 35 height 11
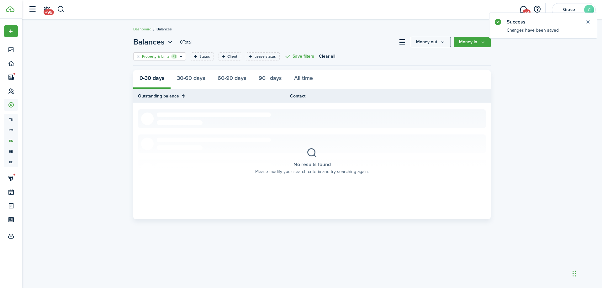
click at [170, 55] on div "Property & Units +1" at bounding box center [159, 57] width 35 height 6
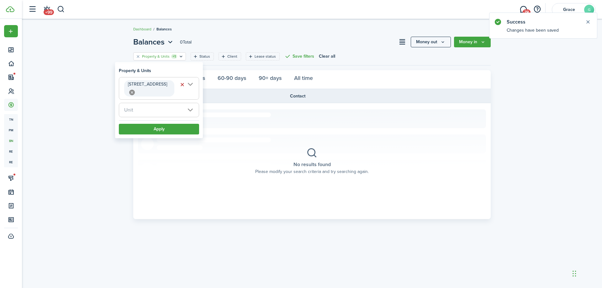
click at [136, 88] on mbsc-icon at bounding box center [132, 92] width 8 height 8
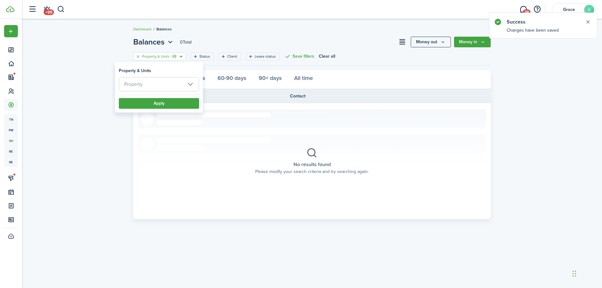
click at [158, 80] on span "Property" at bounding box center [159, 84] width 80 height 14
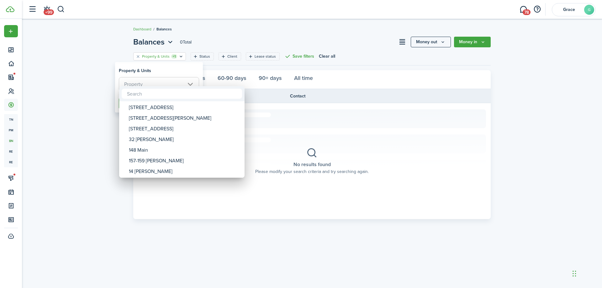
click at [64, 6] on div at bounding box center [301, 144] width 703 height 389
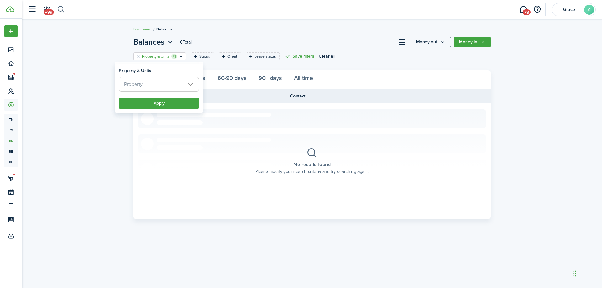
click at [60, 6] on button "button" at bounding box center [61, 9] width 8 height 11
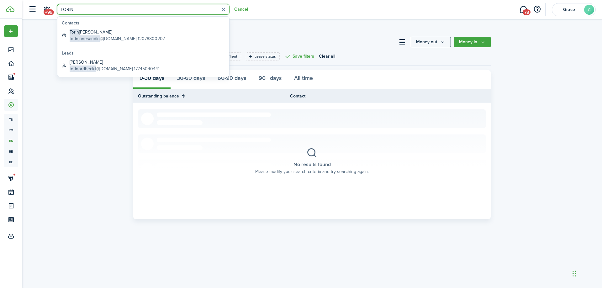
type input "TORIN"
click at [153, 35] on link "[PERSON_NAME] torinjonesaudio @[DOMAIN_NAME] 12078800207" at bounding box center [143, 35] width 168 height 16
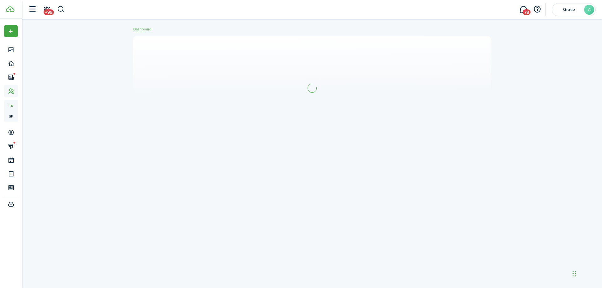
click at [310, 61] on section at bounding box center [312, 88] width 358 height 104
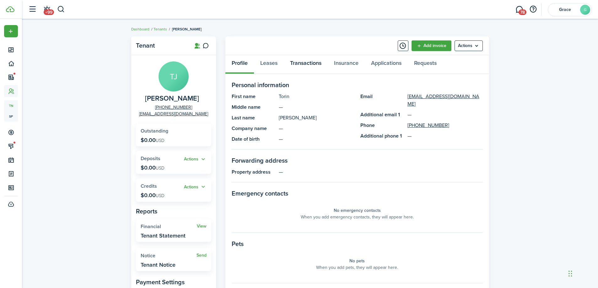
click at [310, 61] on link "Transactions" at bounding box center [306, 64] width 44 height 19
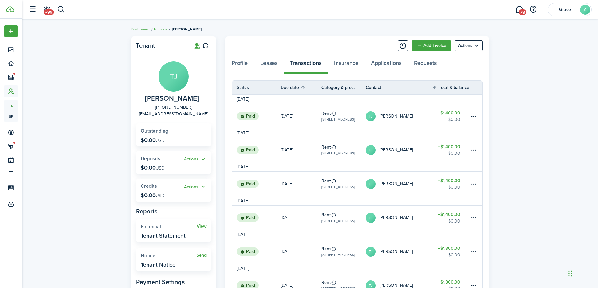
click at [421, 111] on link "[PERSON_NAME] [PERSON_NAME]" at bounding box center [398, 116] width 67 height 24
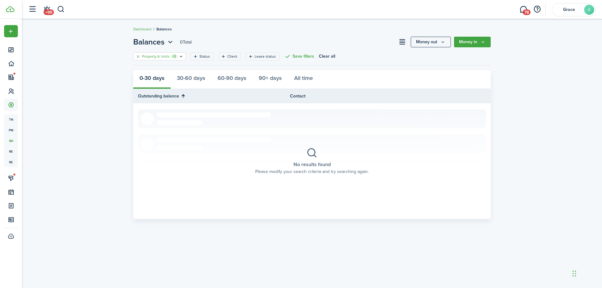
click at [177, 57] on filter-tag "Property & Units +1" at bounding box center [159, 56] width 53 height 8
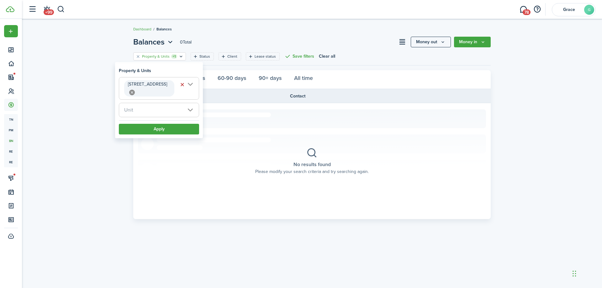
click at [135, 90] on icon at bounding box center [132, 93] width 6 height 6
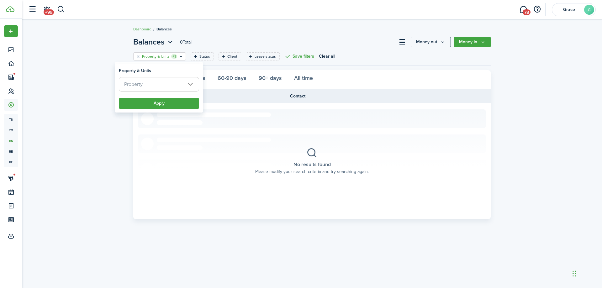
click at [156, 84] on span "Property" at bounding box center [159, 84] width 80 height 14
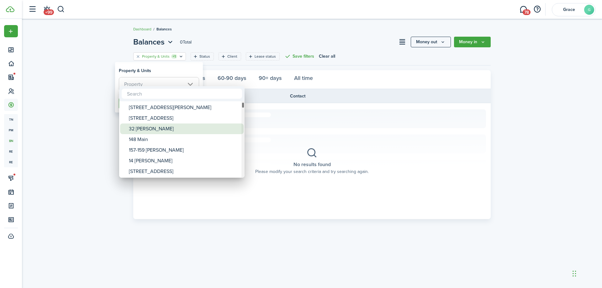
click at [194, 127] on div "32 [PERSON_NAME]" at bounding box center [184, 129] width 111 height 11
type input "32 [PERSON_NAME]"
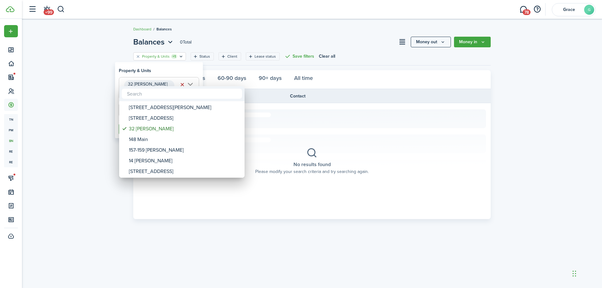
click at [123, 102] on mbsc-wheel "[GEOGRAPHIC_DATA][PERSON_NAME][PERSON_NAME] 157-[GEOGRAPHIC_DATA][PERSON_NAME][…" at bounding box center [181, 139] width 125 height 77
click at [109, 103] on div at bounding box center [301, 144] width 703 height 389
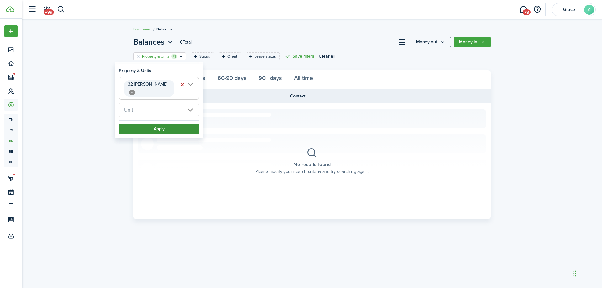
click at [136, 124] on button "Apply" at bounding box center [159, 129] width 80 height 11
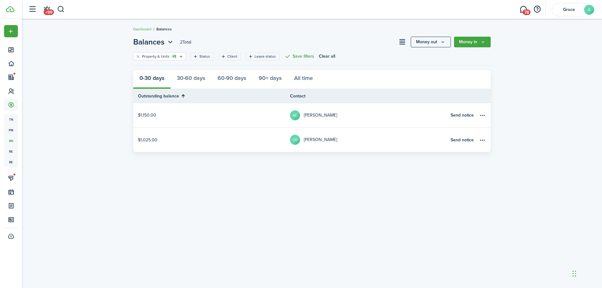
click at [368, 115] on link "KC [PERSON_NAME]" at bounding box center [368, 115] width 157 height 24
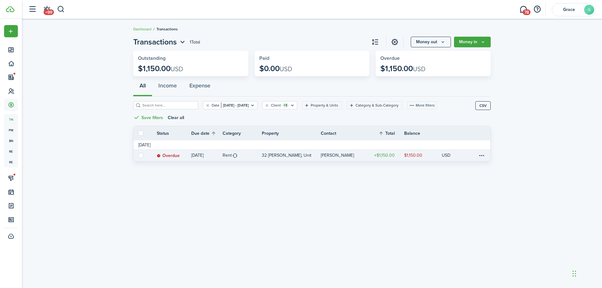
click at [361, 156] on link "[PERSON_NAME]" at bounding box center [344, 155] width 46 height 11
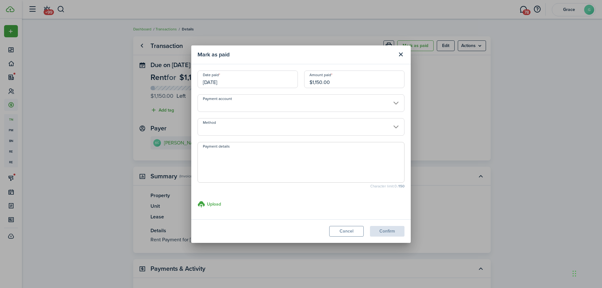
click at [388, 227] on modal-footer "Cancel Confirm" at bounding box center [301, 232] width 220 height 24
click at [388, 227] on button "Confirm" at bounding box center [387, 231] width 35 height 11
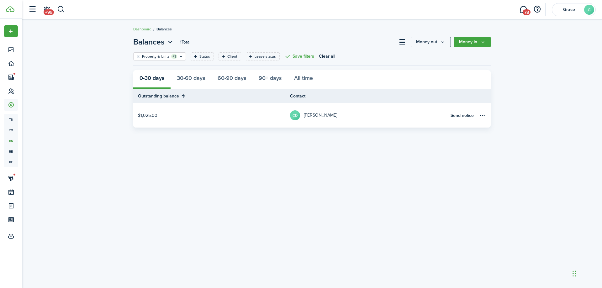
click at [321, 118] on table-profile-info "CD [PERSON_NAME]" at bounding box center [313, 115] width 47 height 10
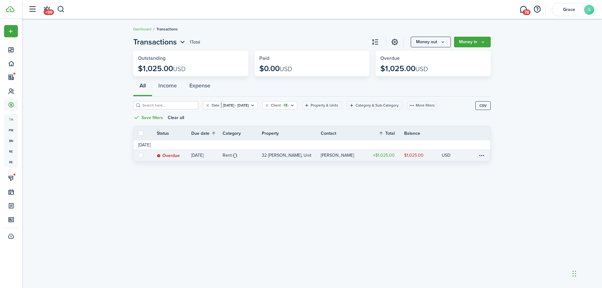
click at [371, 152] on link "$1,025.00" at bounding box center [386, 155] width 38 height 11
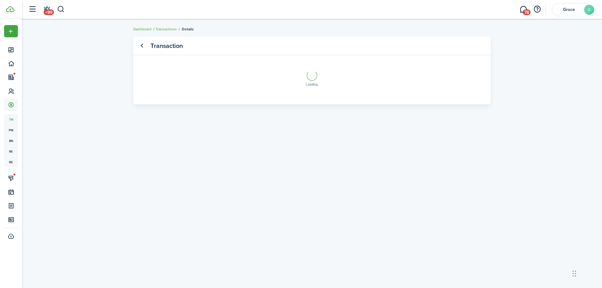
click at [419, 47] on panel-main-header "Transaction" at bounding box center [312, 45] width 358 height 19
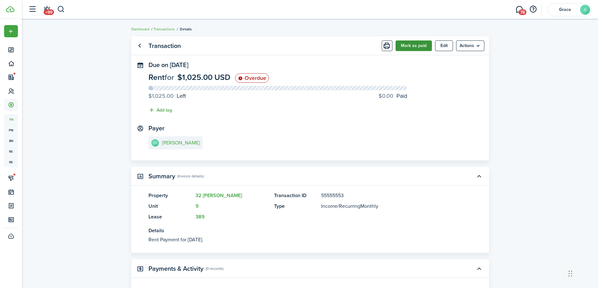
click at [415, 45] on button "Mark as paid" at bounding box center [413, 45] width 36 height 11
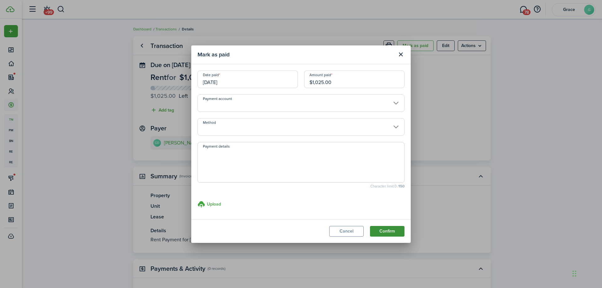
click at [382, 231] on button "Confirm" at bounding box center [387, 231] width 35 height 11
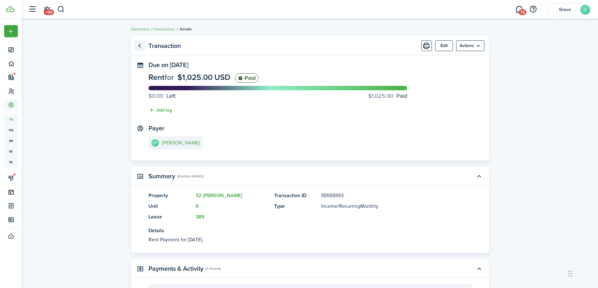
click at [138, 47] on link "Go back" at bounding box center [139, 45] width 11 height 11
